Goal: Information Seeking & Learning: Learn about a topic

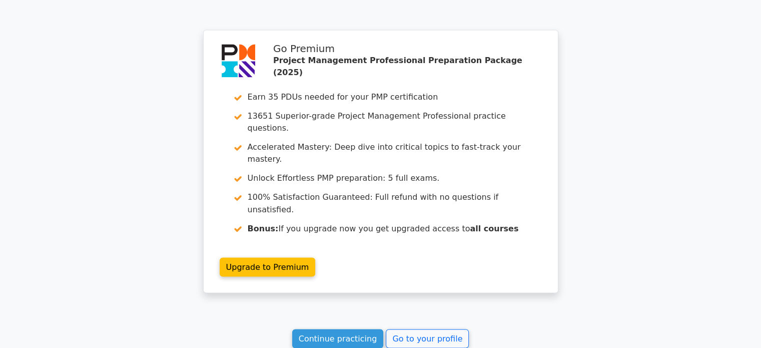
scroll to position [1699, 0]
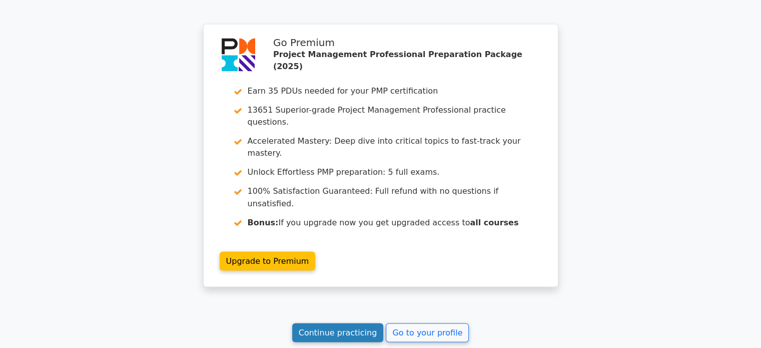
click at [340, 323] on link "Continue practicing" at bounding box center [338, 332] width 92 height 19
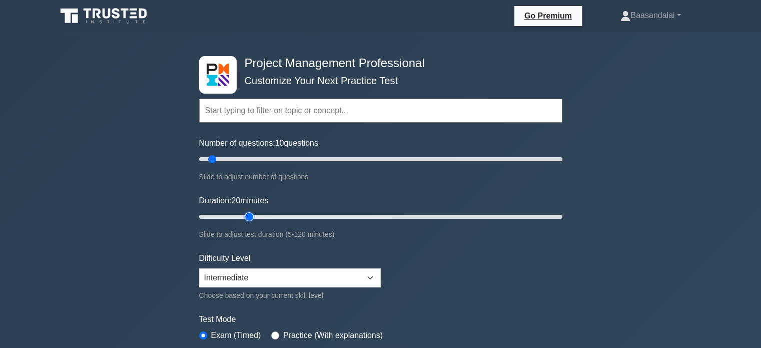
type input "20"
click at [243, 215] on input "Duration: 20 minutes" at bounding box center [380, 217] width 363 height 12
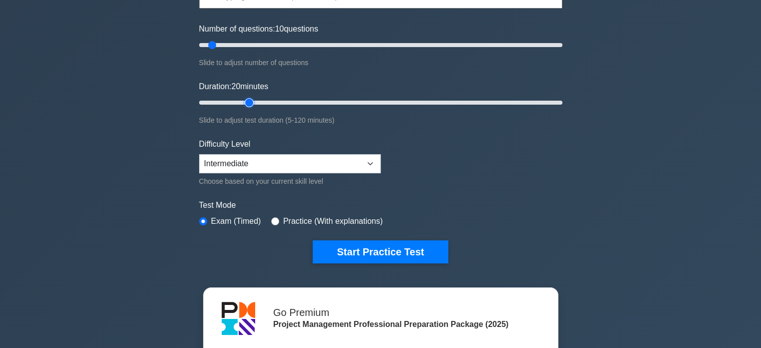
scroll to position [115, 0]
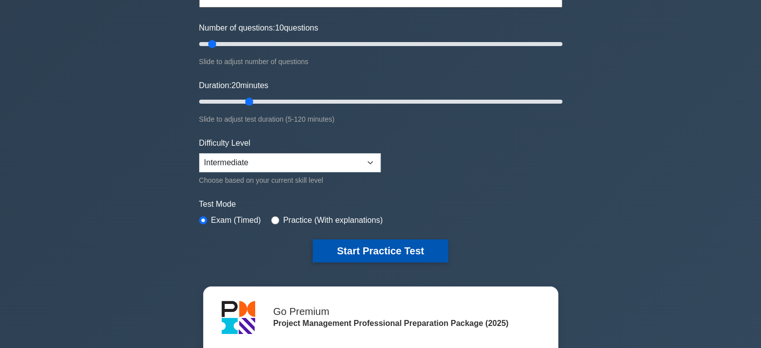
click at [371, 246] on button "Start Practice Test" at bounding box center [380, 250] width 135 height 23
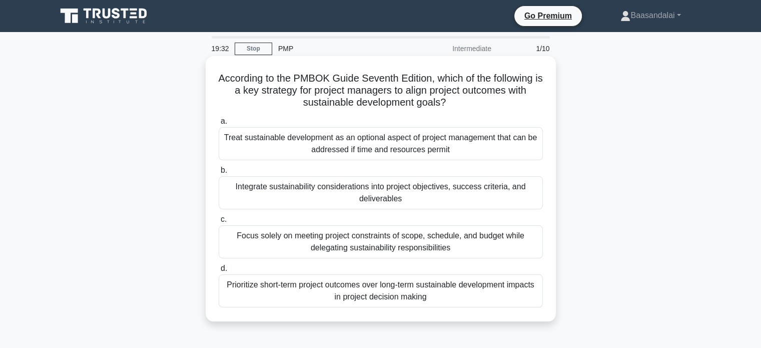
click at [391, 196] on div "Integrate sustainability considerations into project objectives, success criter…" at bounding box center [381, 192] width 324 height 33
click at [219, 174] on input "b. Integrate sustainability considerations into project objectives, success cri…" at bounding box center [219, 170] width 0 height 7
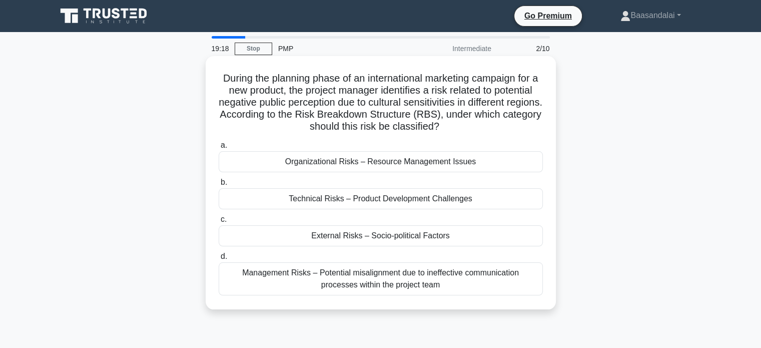
click at [333, 102] on h5 "During the planning phase of an international marketing campaign for a new prod…" at bounding box center [381, 102] width 326 height 61
copy h5 "perception"
click at [446, 106] on h5 "During the planning phase of an international marketing campaign for a new prod…" at bounding box center [381, 102] width 326 height 61
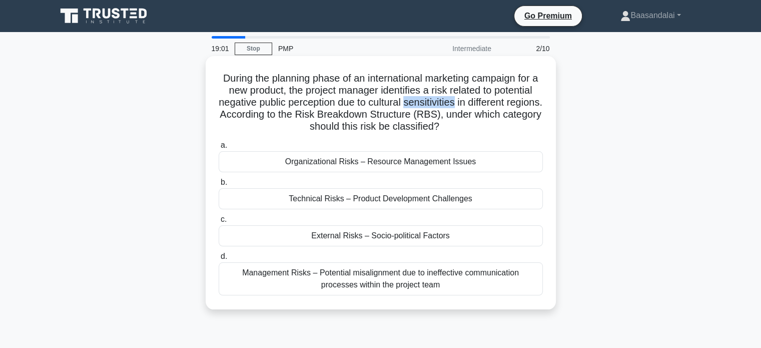
copy h5 "sensitivities"
click at [360, 231] on div "External Risks – Socio-political Factors" at bounding box center [381, 235] width 324 height 21
click at [219, 223] on input "c. External Risks – Socio-political Factors" at bounding box center [219, 219] width 0 height 7
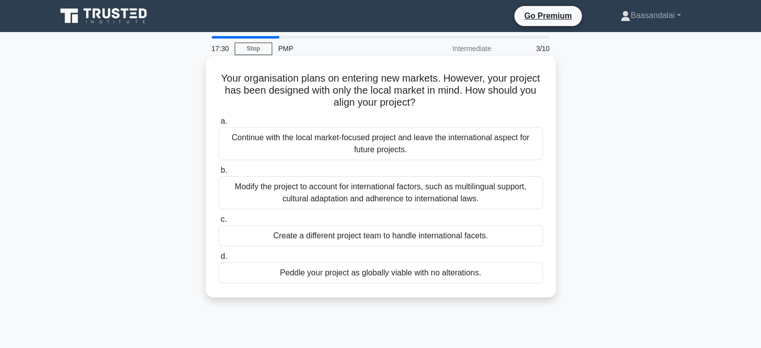
click at [362, 195] on div "Modify the project to account for international factors, such as multilingual s…" at bounding box center [381, 192] width 324 height 33
click at [219, 174] on input "b. Modify the project to account for international factors, such as multilingua…" at bounding box center [219, 170] width 0 height 7
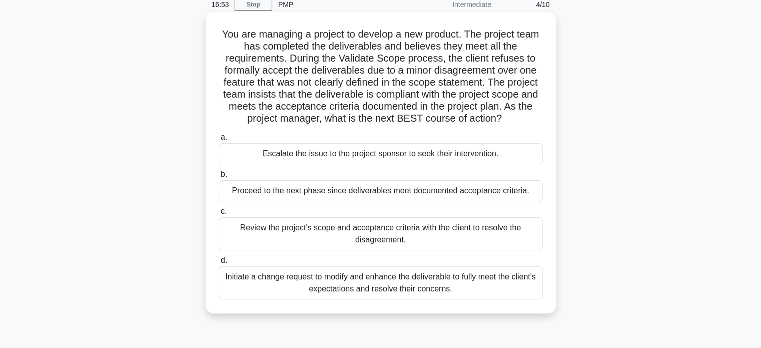
scroll to position [44, 0]
click at [360, 234] on div "Review the project's scope and acceptance criteria with the client to resolve t…" at bounding box center [381, 233] width 324 height 33
click at [219, 215] on input "c. Review the project's scope and acceptance criteria with the client to resolv…" at bounding box center [219, 211] width 0 height 7
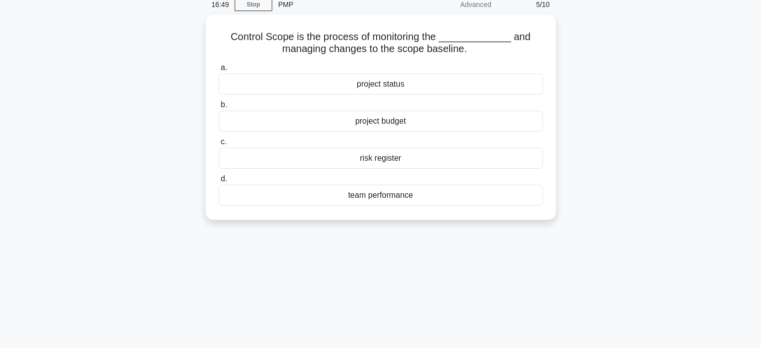
scroll to position [0, 0]
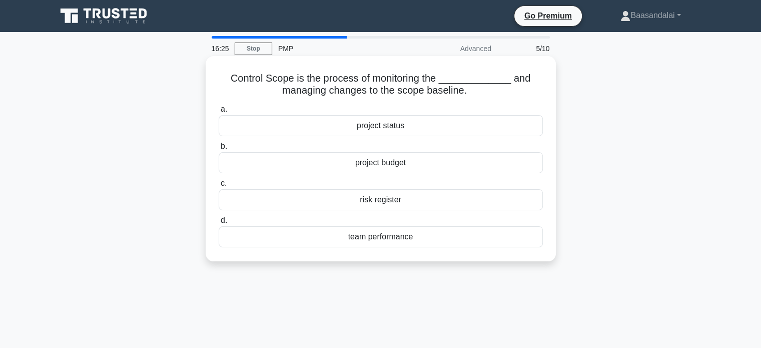
click at [386, 129] on div "project status" at bounding box center [381, 125] width 324 height 21
click at [219, 113] on input "a. project status" at bounding box center [219, 109] width 0 height 7
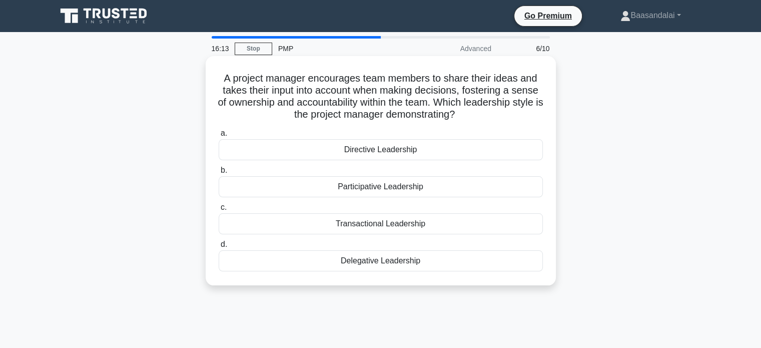
click at [484, 89] on h5 "A project manager encourages team members to share their ideas and takes their …" at bounding box center [381, 96] width 326 height 49
copy h5 "fostering"
click at [348, 104] on h5 "A project manager encourages team members to share their ideas and takes their …" at bounding box center [381, 96] width 326 height 49
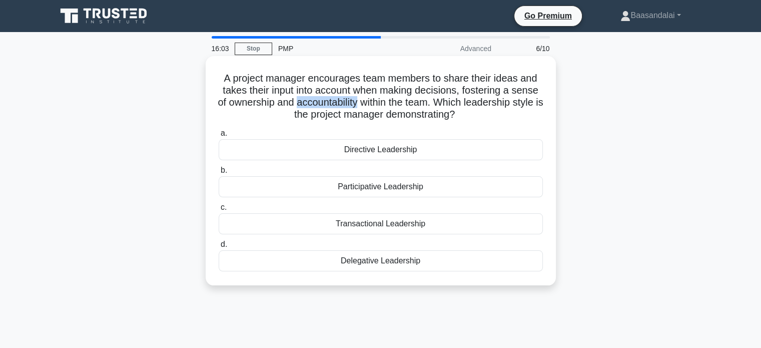
copy h5 "accountability"
click at [362, 183] on div "Participative Leadership" at bounding box center [381, 186] width 324 height 21
click at [219, 174] on input "b. Participative Leadership" at bounding box center [219, 170] width 0 height 7
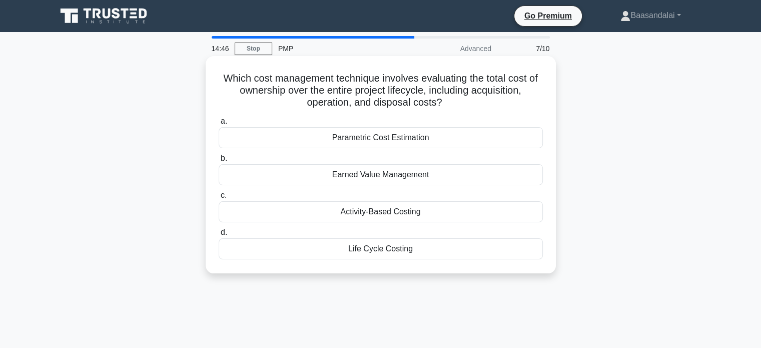
click at [393, 256] on div "Life Cycle Costing" at bounding box center [381, 248] width 324 height 21
click at [219, 236] on input "d. Life Cycle Costing" at bounding box center [219, 232] width 0 height 7
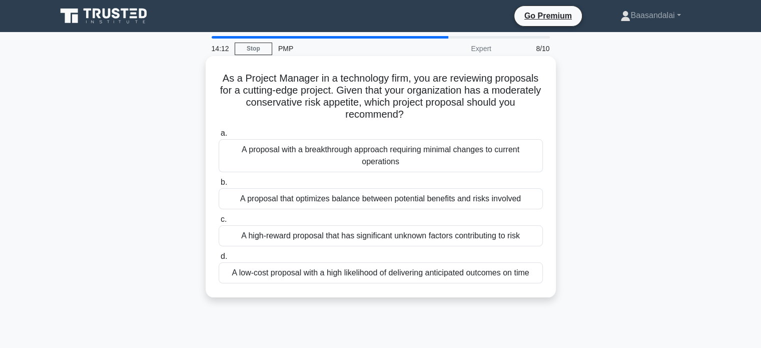
click at [301, 105] on h5 "As a Project Manager in a technology firm, you are reviewing proposals for a cu…" at bounding box center [381, 96] width 326 height 49
copy h5 "conservative"
click at [404, 110] on h5 "As a Project Manager in a technology firm, you are reviewing proposals for a cu…" at bounding box center [381, 96] width 326 height 49
click at [374, 168] on div "A proposal with a breakthrough approach requiring minimal changes to current op…" at bounding box center [381, 155] width 324 height 33
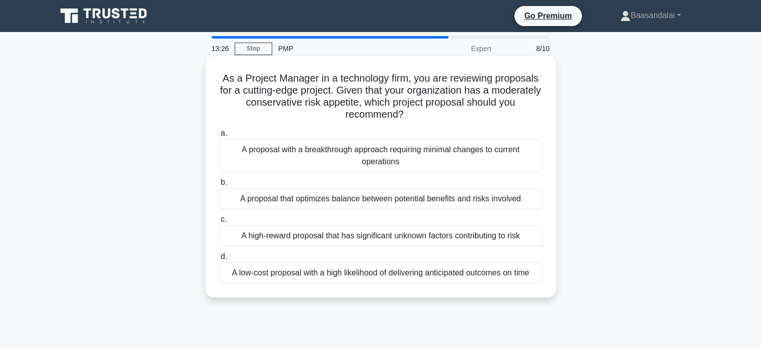
click at [219, 137] on input "a. A proposal with a breakthrough approach requiring minimal changes to current…" at bounding box center [219, 133] width 0 height 7
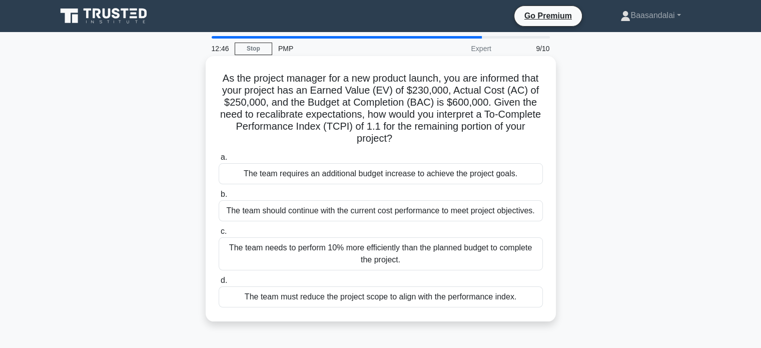
click at [370, 302] on div "The team must reduce the project scope to align with the performance index." at bounding box center [381, 296] width 324 height 21
click at [219, 284] on input "d. The team must reduce the project scope to align with the performance index." at bounding box center [219, 280] width 0 height 7
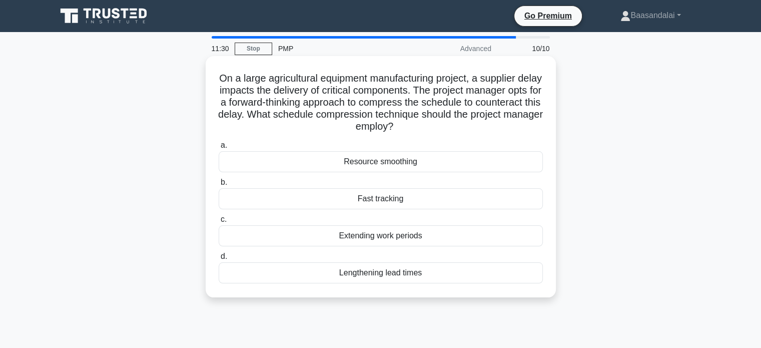
click at [230, 118] on h5 "On a large agricultural equipment manufacturing project, a supplier delay impac…" at bounding box center [381, 102] width 326 height 61
copy h5 "counteract"
click at [358, 196] on div "Fast tracking" at bounding box center [381, 198] width 324 height 21
click at [219, 186] on input "b. Fast tracking" at bounding box center [219, 182] width 0 height 7
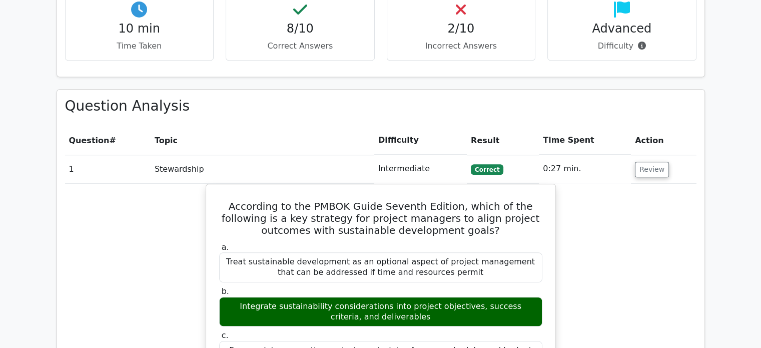
scroll to position [766, 0]
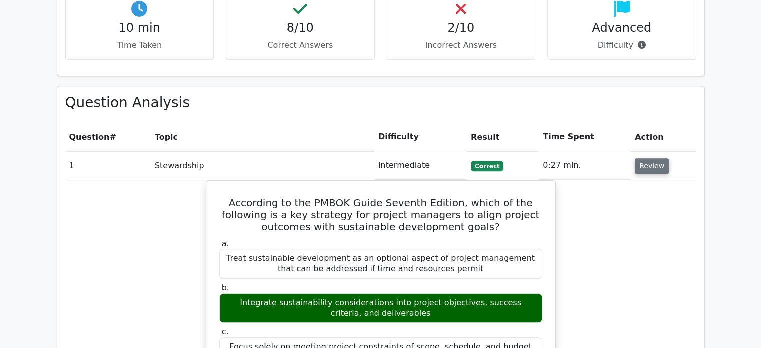
click at [651, 158] on button "Review" at bounding box center [652, 166] width 34 height 16
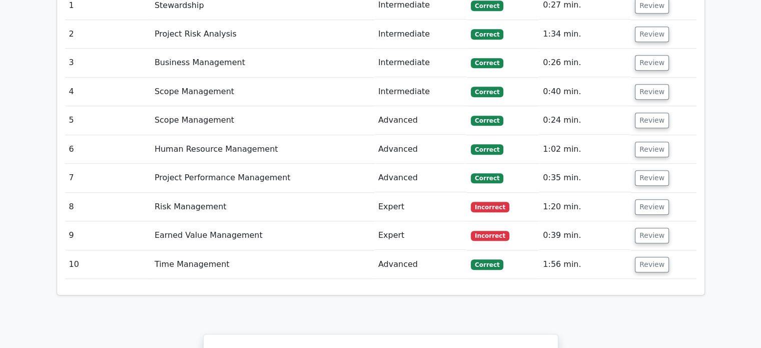
scroll to position [929, 0]
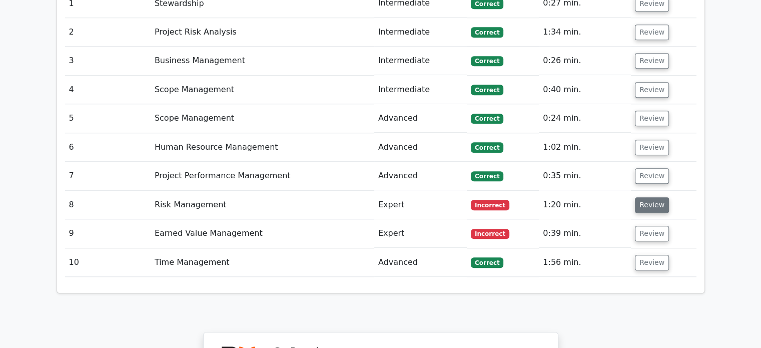
click at [642, 197] on button "Review" at bounding box center [652, 205] width 34 height 16
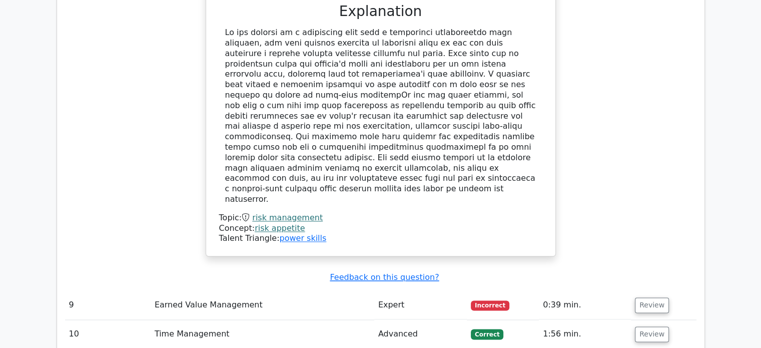
scroll to position [1405, 0]
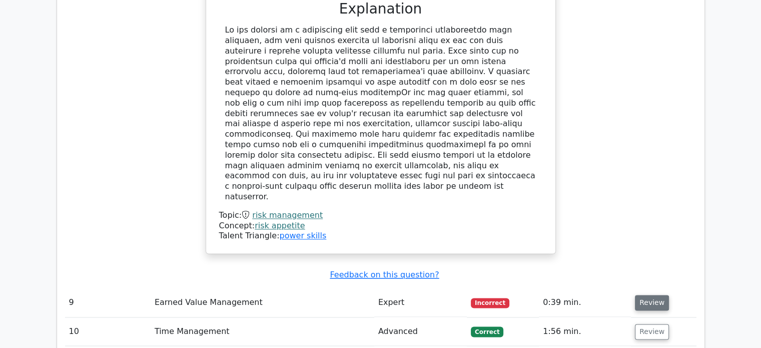
click at [646, 295] on button "Review" at bounding box center [652, 303] width 34 height 16
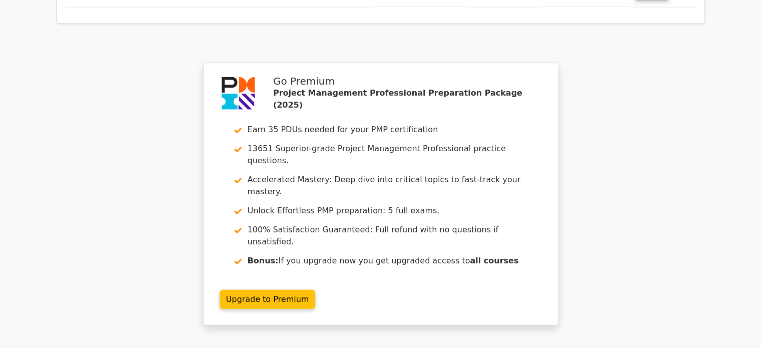
scroll to position [2303, 0]
